Goal: Find specific page/section: Find specific page/section

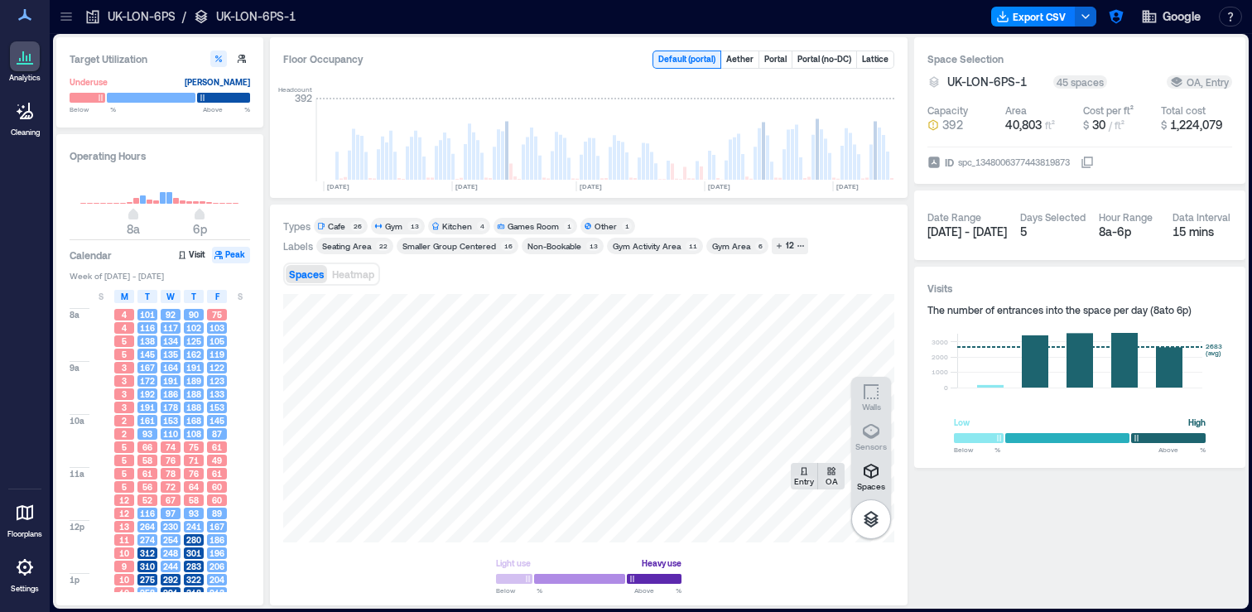
scroll to position [0, 836]
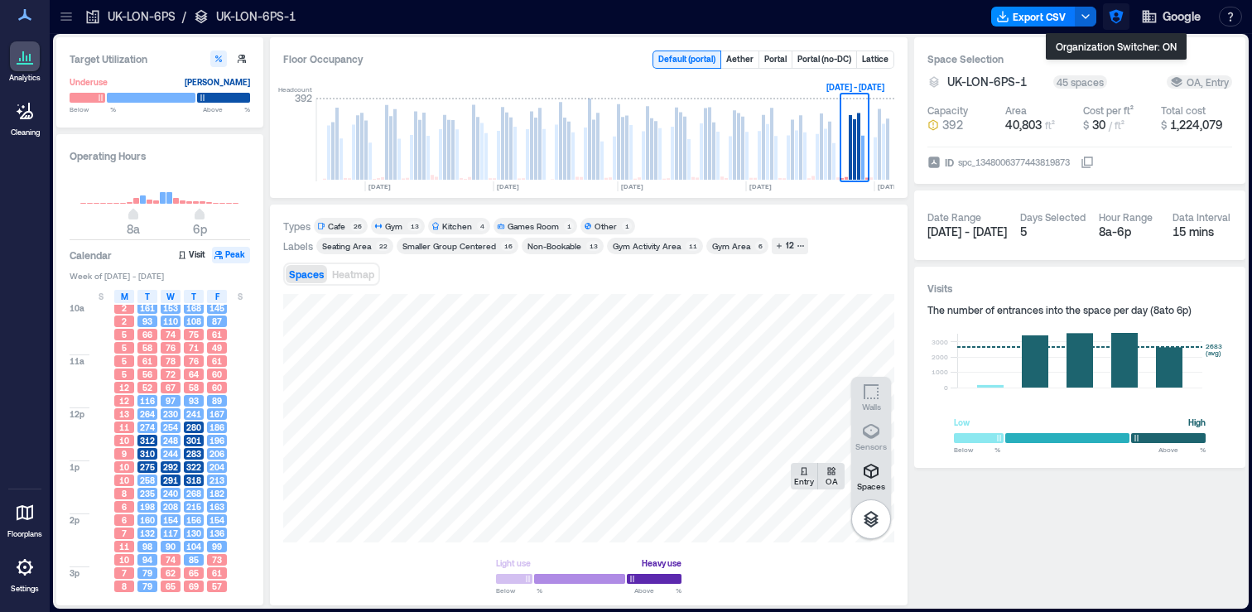
click at [1115, 14] on icon "button" at bounding box center [1116, 16] width 17 height 17
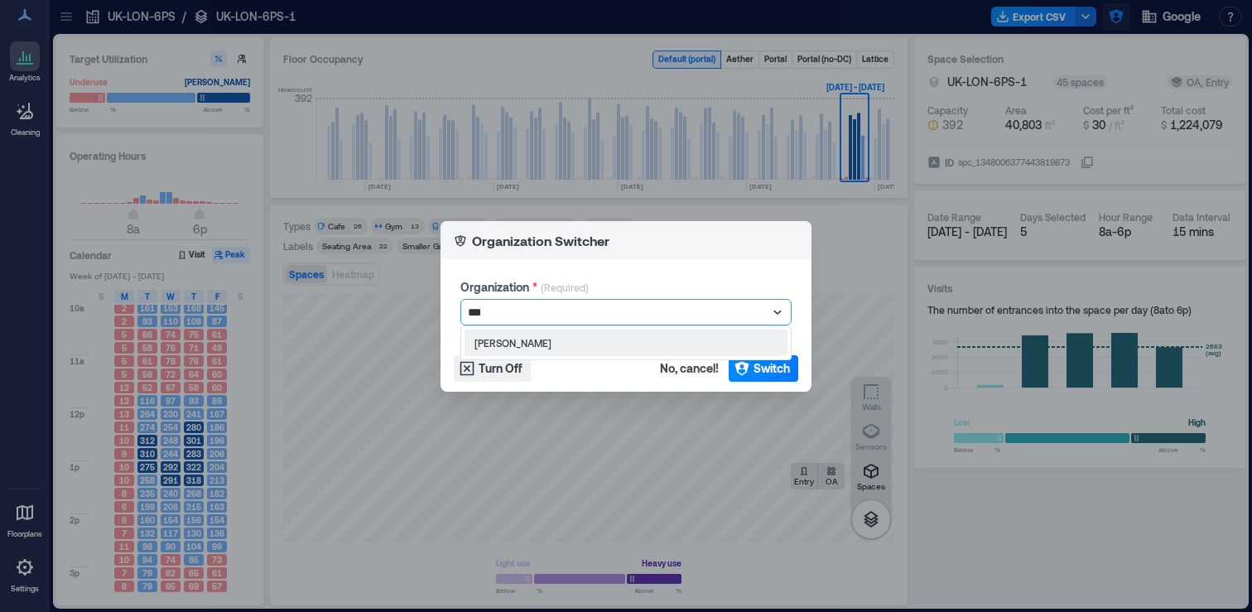
type input "****"
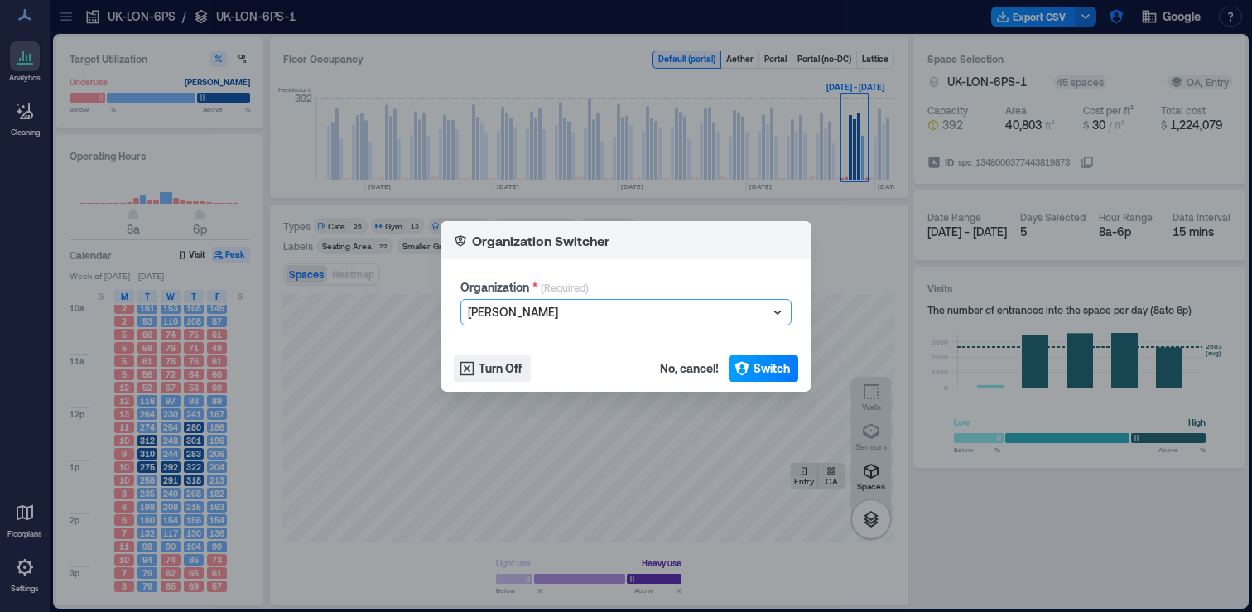
click at [764, 368] on span "Switch" at bounding box center [771, 368] width 36 height 17
